Goal: Navigation & Orientation: Find specific page/section

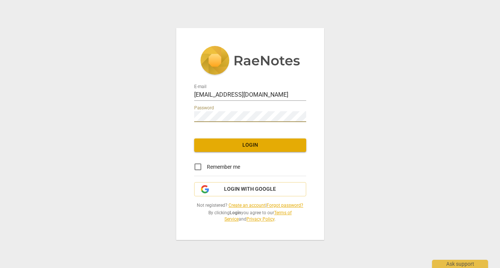
click at [251, 142] on span "Login" at bounding box center [250, 145] width 100 height 7
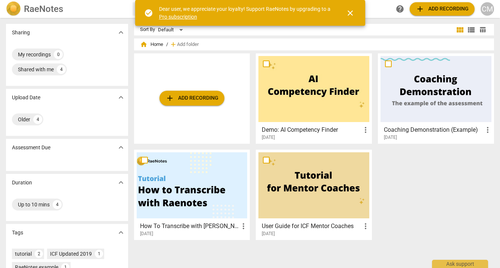
click at [349, 15] on span "close" at bounding box center [350, 13] width 9 height 9
click at [350, 13] on span "close" at bounding box center [350, 13] width 9 height 9
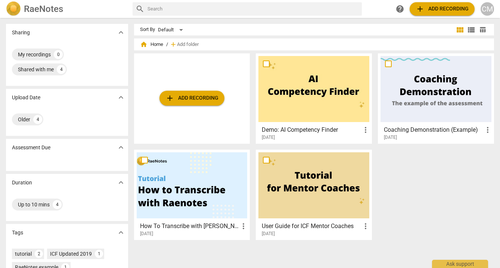
click at [466, 31] on span "view_list" at bounding box center [471, 29] width 11 height 9
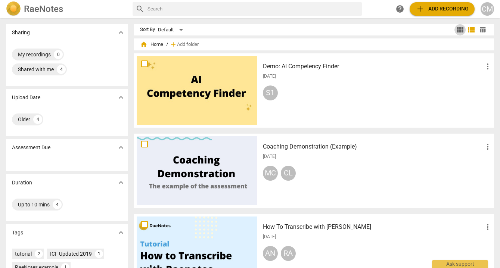
click at [456, 30] on span "view_module" at bounding box center [460, 29] width 9 height 9
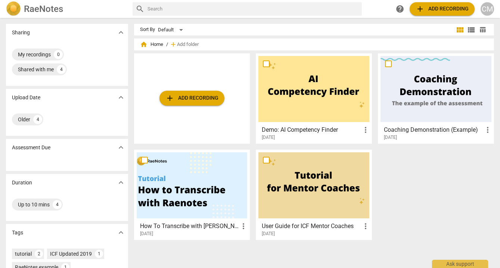
click at [479, 30] on span "table_chart" at bounding box center [482, 29] width 7 height 7
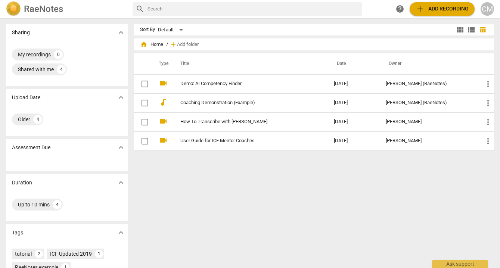
click at [467, 29] on span "view_list" at bounding box center [471, 29] width 9 height 9
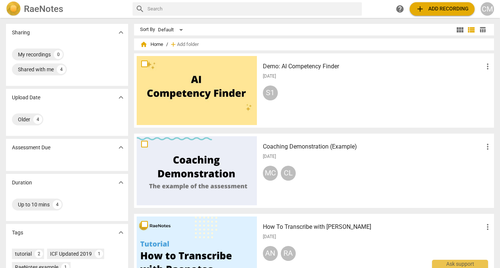
click at [456, 28] on span "view_module" at bounding box center [460, 29] width 9 height 9
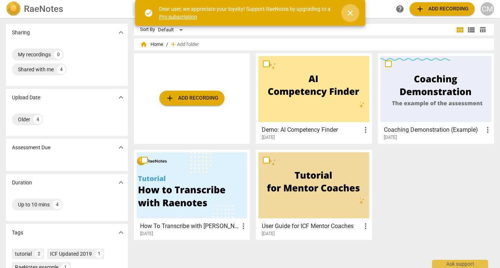
click at [352, 13] on span "close" at bounding box center [350, 13] width 9 height 9
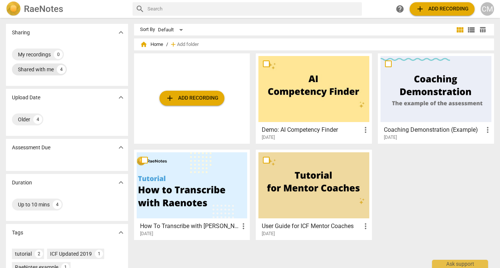
click at [56, 68] on div "Shared with me 4" at bounding box center [39, 70] width 55 height 12
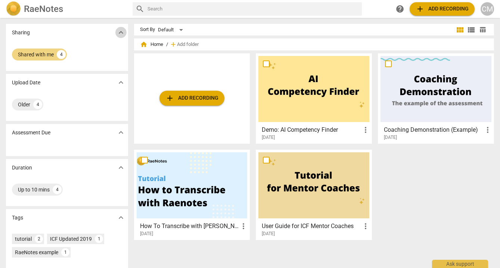
click at [118, 35] on span "expand_more" at bounding box center [121, 32] width 9 height 9
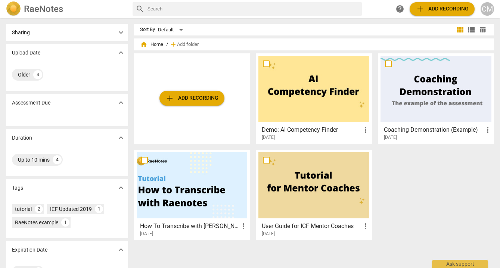
click at [115, 38] on div "Sharing expand_more" at bounding box center [67, 32] width 122 height 17
click at [117, 36] on span "expand_more" at bounding box center [121, 32] width 9 height 9
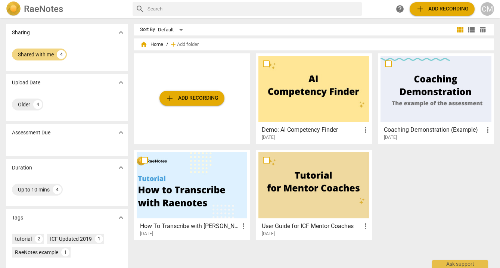
click at [13, 14] on img at bounding box center [13, 8] width 15 height 15
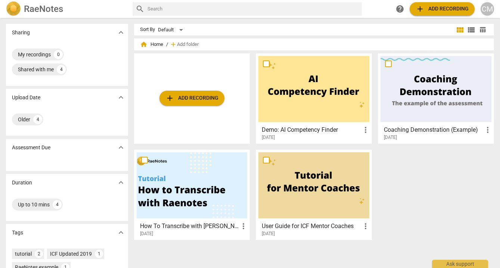
click at [489, 5] on div "CM" at bounding box center [487, 8] width 13 height 13
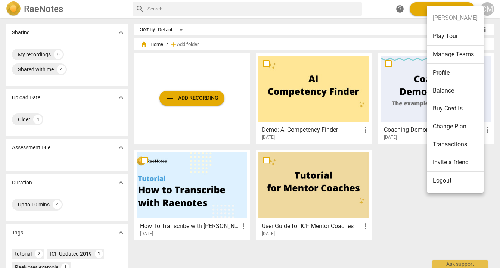
click at [364, 34] on div at bounding box center [250, 134] width 500 height 268
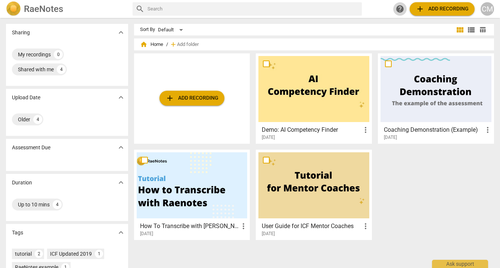
click at [400, 6] on span "help" at bounding box center [400, 8] width 9 height 9
